Goal: Information Seeking & Learning: Learn about a topic

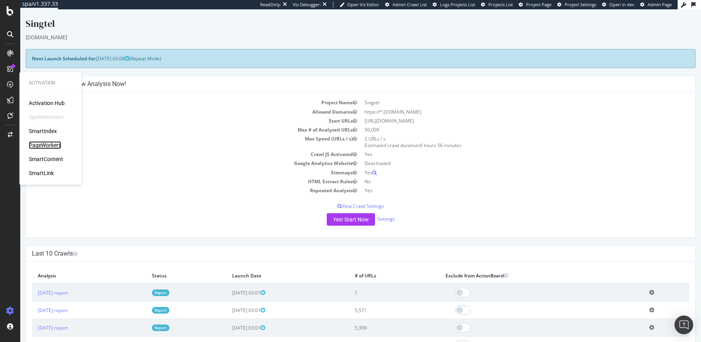
click at [46, 143] on div "PageWorkers" at bounding box center [45, 145] width 32 height 8
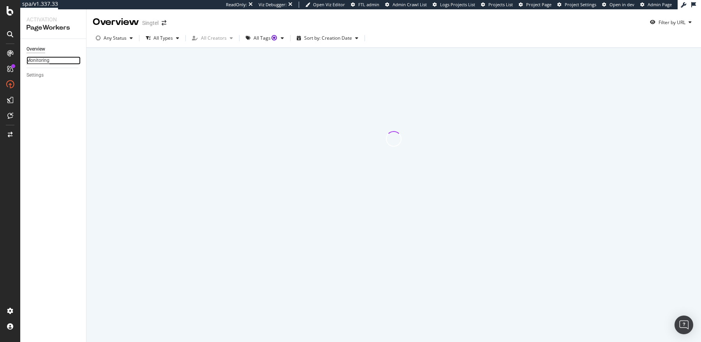
click at [41, 59] on div "Monitoring" at bounding box center [37, 60] width 23 height 8
